Goal: Communication & Community: Answer question/provide support

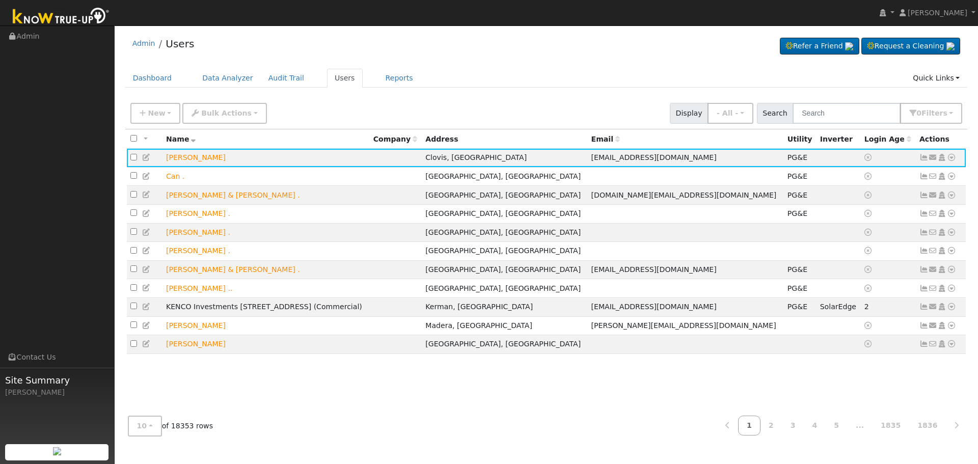
click at [828, 98] on div "New Add User Quick Add Quick Connect Quick Convert Lead Bulk Actions Send Email…" at bounding box center [546, 113] width 843 height 31
click at [828, 104] on input "text" at bounding box center [847, 113] width 108 height 21
paste input "John Lovejoy"
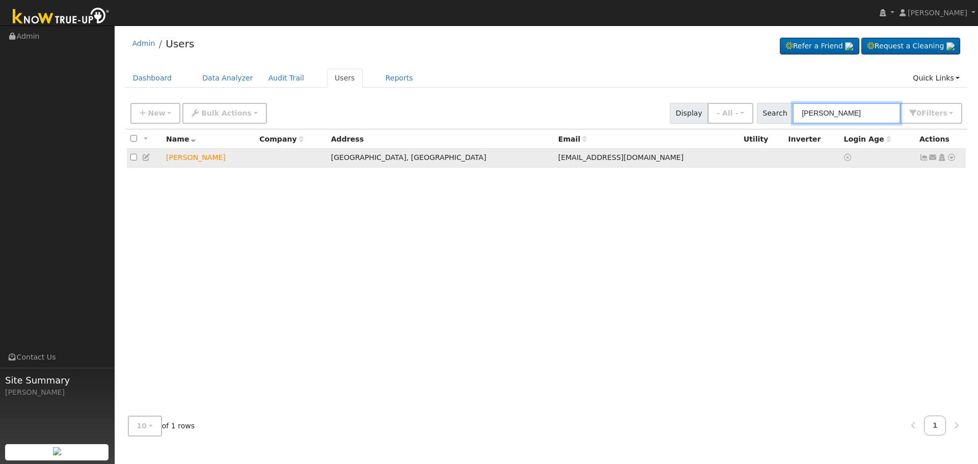
type input "John Lovejoy"
click at [932, 159] on icon at bounding box center [933, 157] width 9 height 7
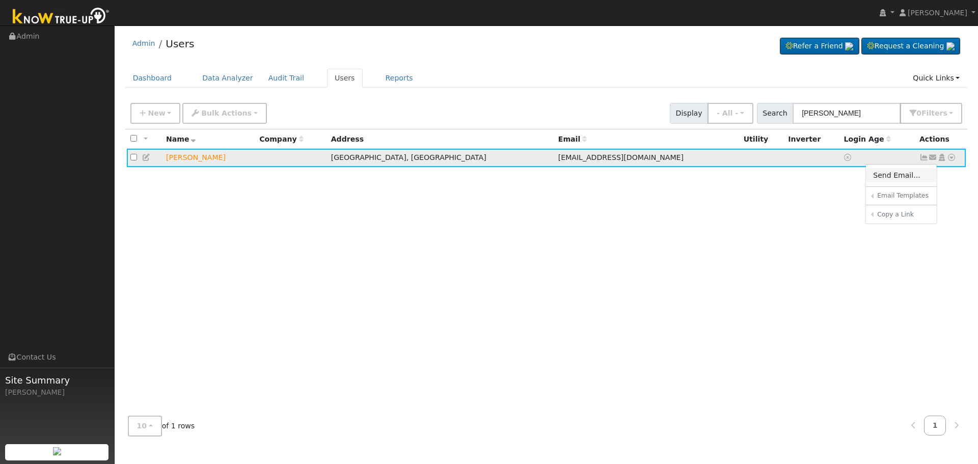
click at [898, 176] on link "Send Email..." at bounding box center [901, 175] width 71 height 14
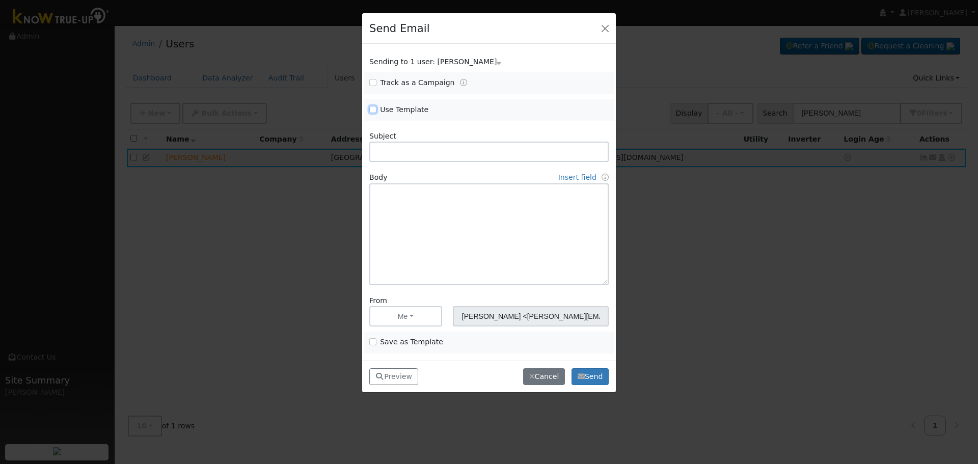
click at [373, 106] on input "Use Template" at bounding box center [372, 109] width 7 height 7
checkbox input "true"
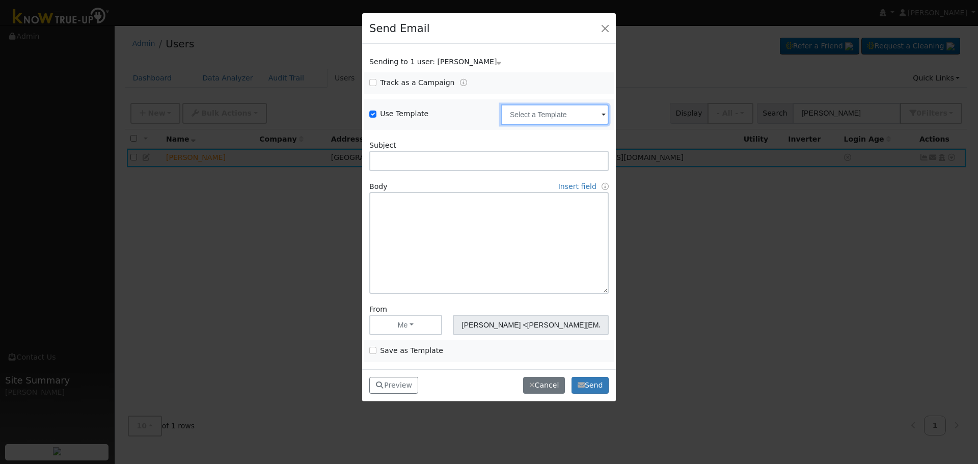
click at [523, 118] on input "text" at bounding box center [555, 114] width 108 height 20
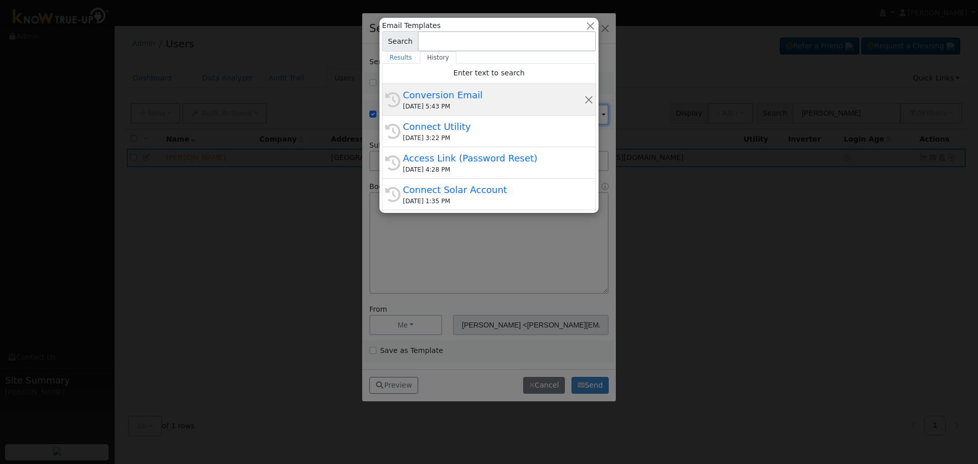
click at [418, 95] on div "Conversion Email" at bounding box center [493, 95] width 181 height 14
type input "Conversion Email"
type input "Connect Your Utility Account"
type textarea "Dear {user_fname}, The first step is to connect your electric utility account. …"
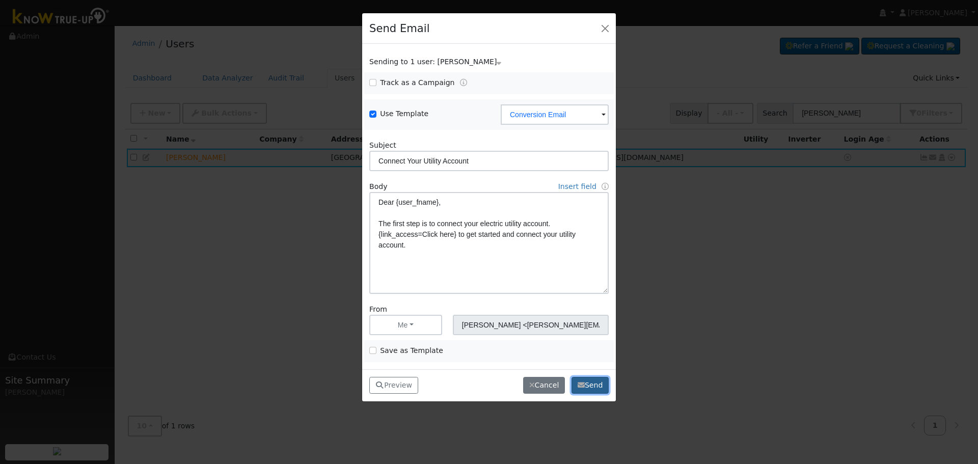
click at [585, 388] on button "Send" at bounding box center [590, 385] width 37 height 17
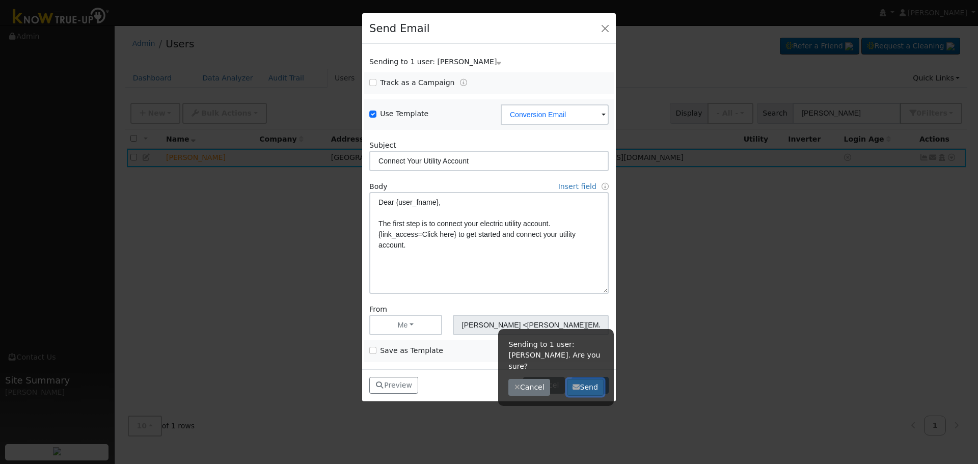
click at [585, 379] on button "Send" at bounding box center [585, 387] width 37 height 17
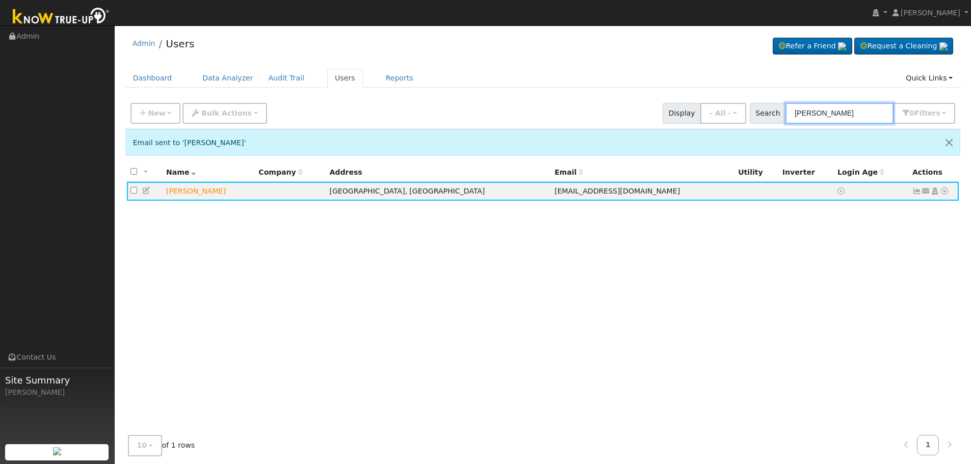
drag, startPoint x: 850, startPoint y: 116, endPoint x: 684, endPoint y: 106, distance: 166.4
click at [693, 109] on div "New Add User Quick Add Quick Connect Quick Convert Lead Bulk Actions Send Email…" at bounding box center [542, 111] width 828 height 24
